Goal: Check status: Check status

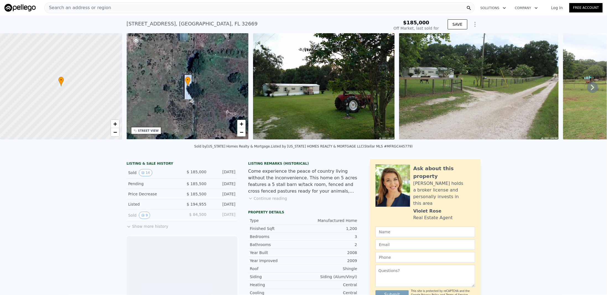
scroll to position [127, 0]
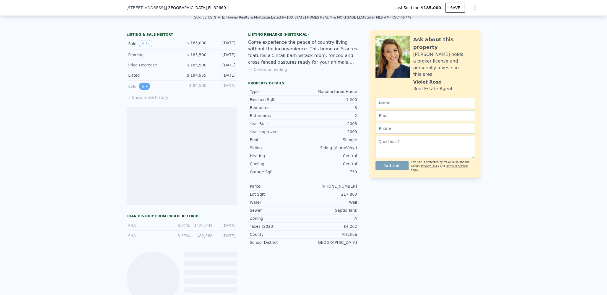
click at [144, 90] on button "9" at bounding box center [145, 86] width 12 height 7
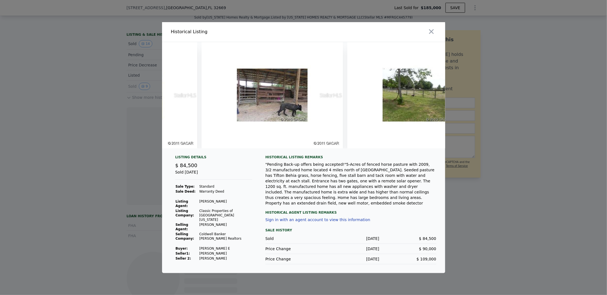
scroll to position [0, 1037]
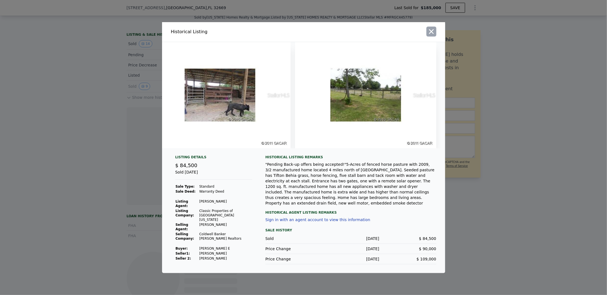
click at [432, 30] on icon "button" at bounding box center [432, 32] width 8 height 8
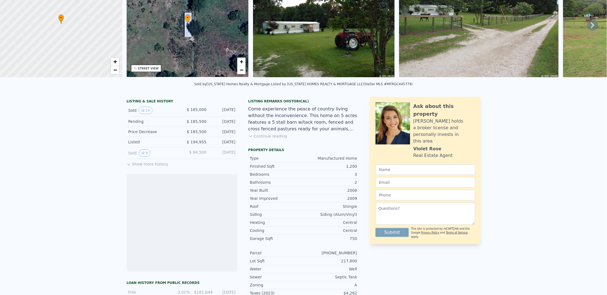
scroll to position [0, 0]
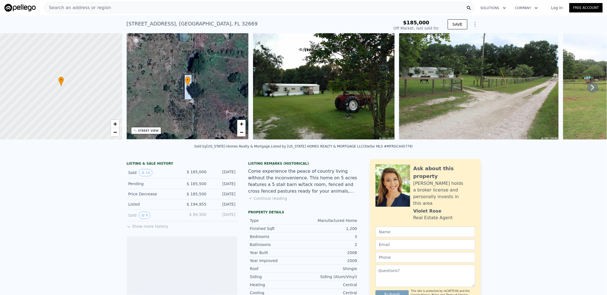
click at [308, 94] on img at bounding box center [324, 86] width 142 height 106
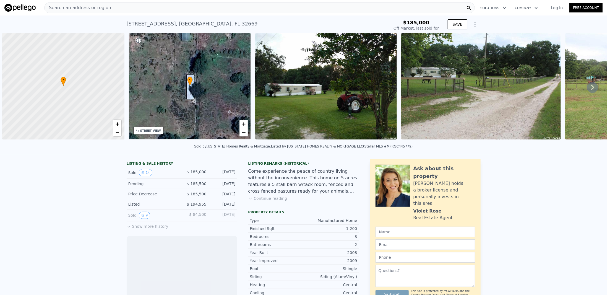
scroll to position [0, 2]
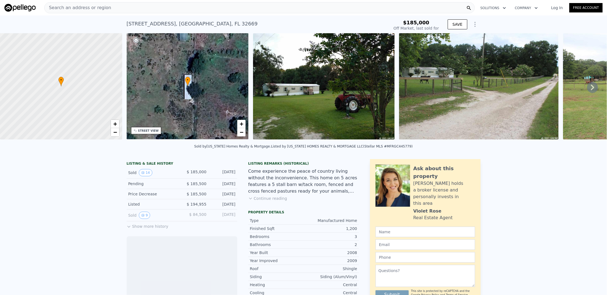
click at [283, 77] on img at bounding box center [324, 86] width 142 height 106
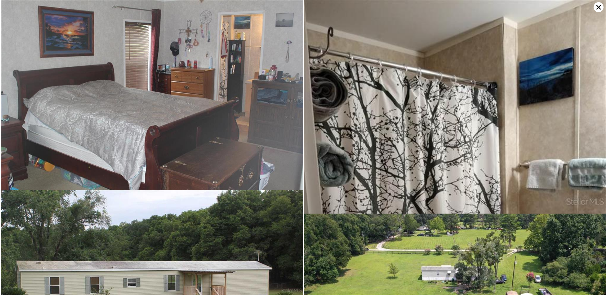
scroll to position [1091, 0]
